Goal: Navigation & Orientation: Go to known website

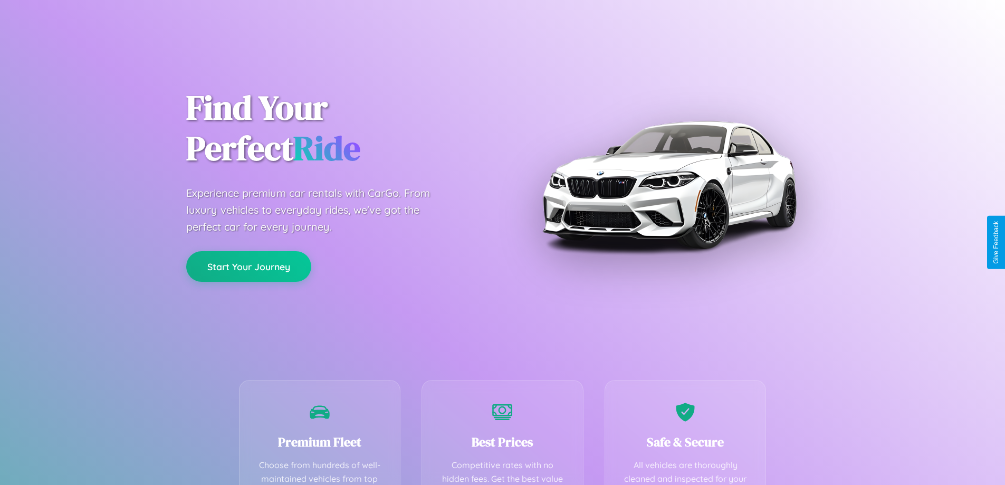
scroll to position [308, 0]
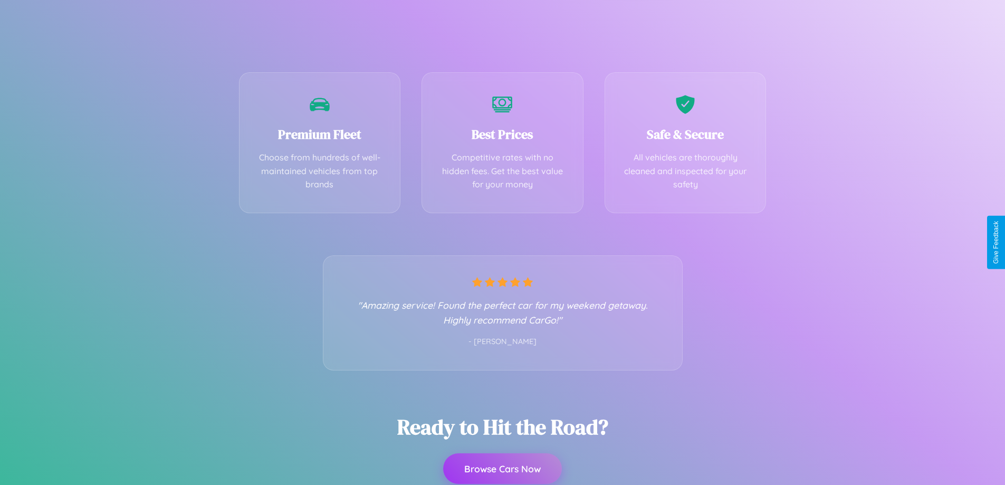
click at [502, 468] on button "Browse Cars Now" at bounding box center [502, 468] width 119 height 31
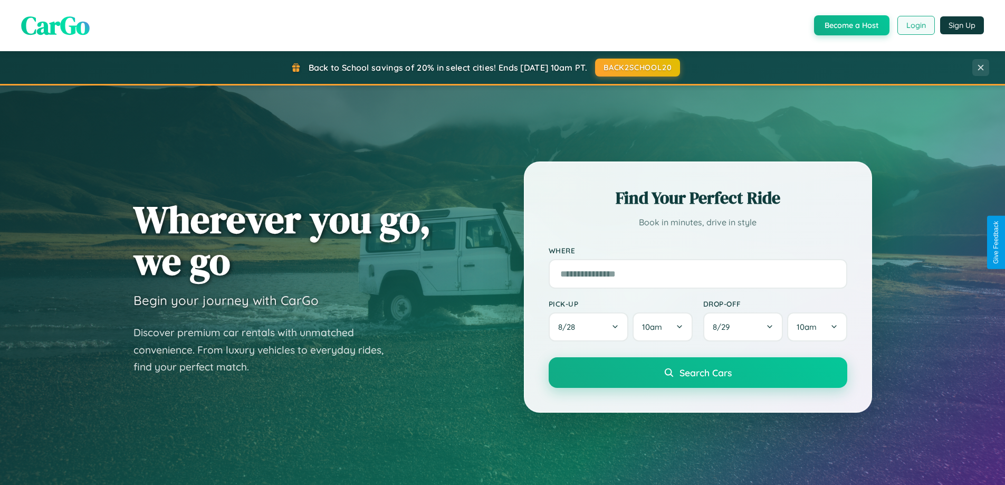
click at [915, 25] on button "Login" at bounding box center [915, 25] width 37 height 19
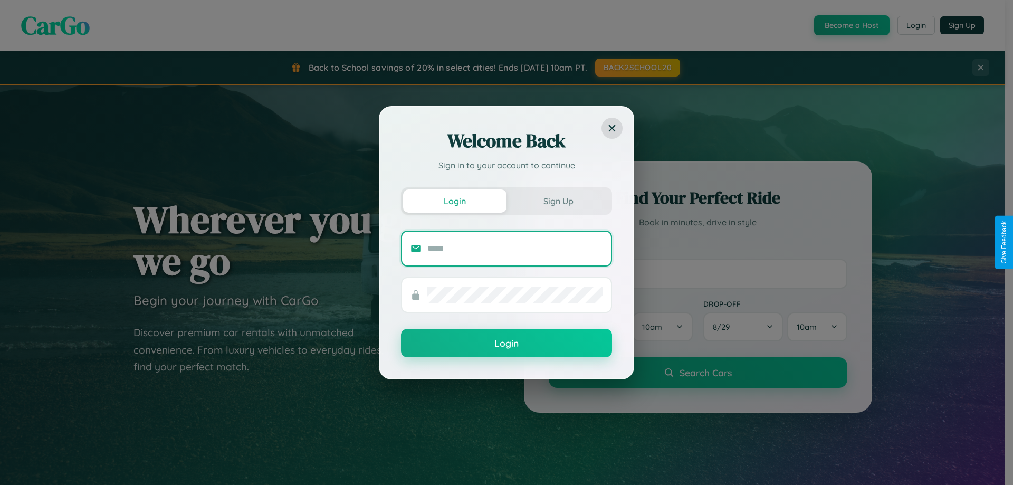
click at [515, 248] on input "text" at bounding box center [514, 248] width 175 height 17
type input "**********"
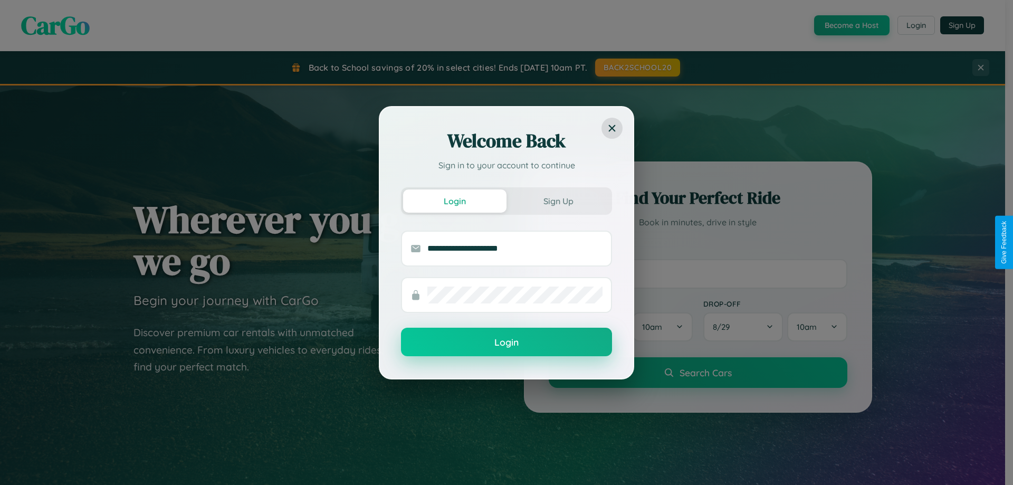
click at [506, 342] on button "Login" at bounding box center [506, 342] width 211 height 28
